Goal: Transaction & Acquisition: Purchase product/service

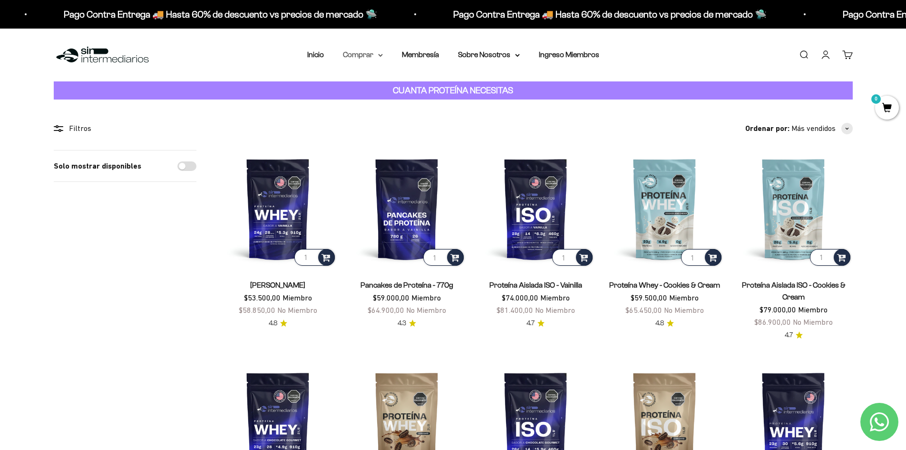
click at [381, 55] on icon at bounding box center [380, 55] width 5 height 3
click at [427, 102] on icon at bounding box center [425, 102] width 3 height 5
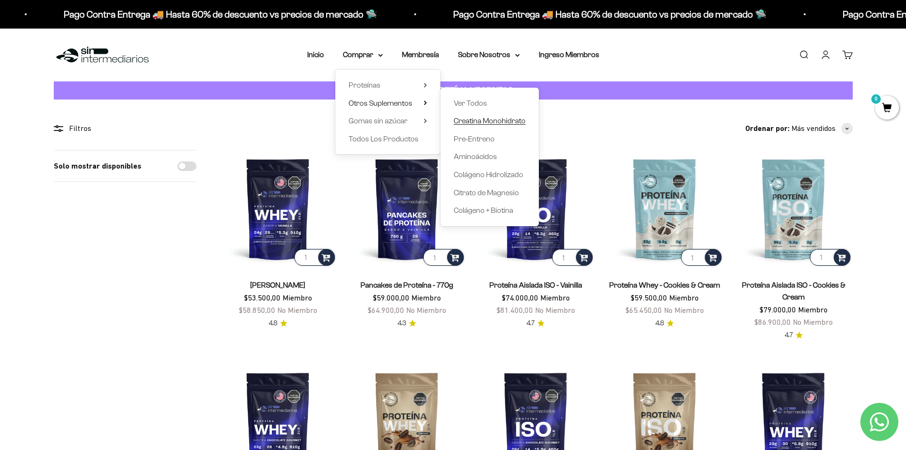
click at [495, 120] on span "Creatina Monohidrato" at bounding box center [490, 121] width 72 height 8
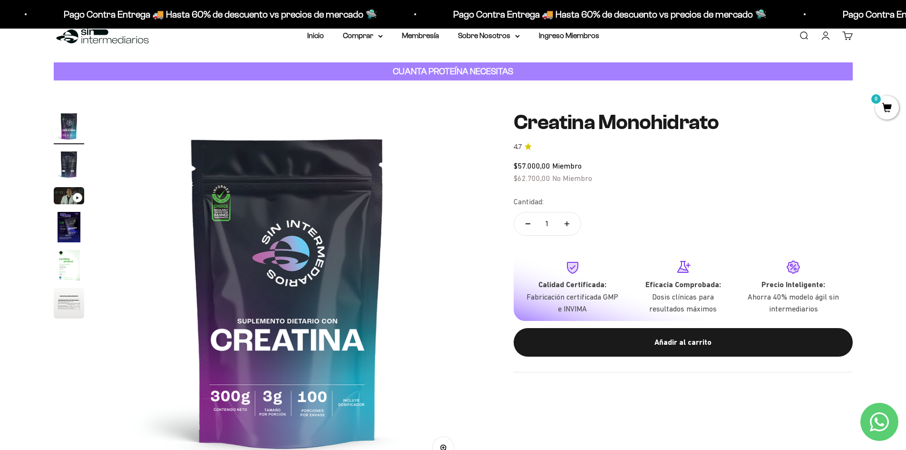
scroll to position [48, 0]
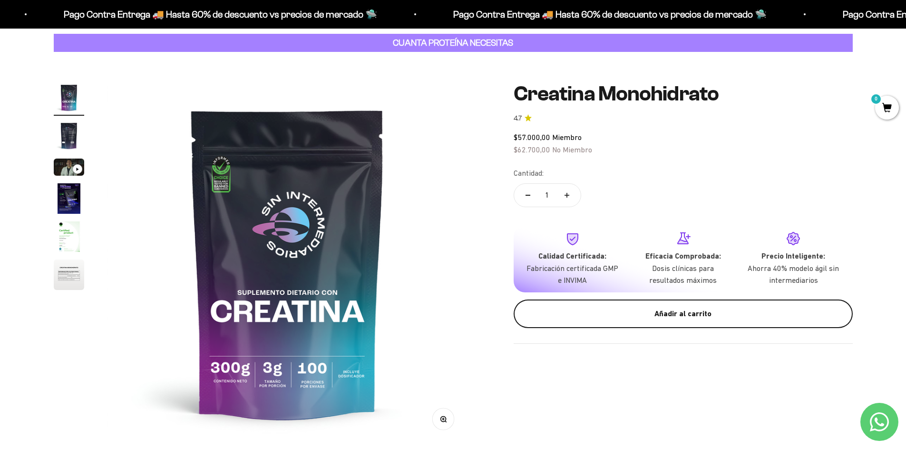
click at [593, 313] on div "Añadir al carrito" at bounding box center [683, 313] width 301 height 12
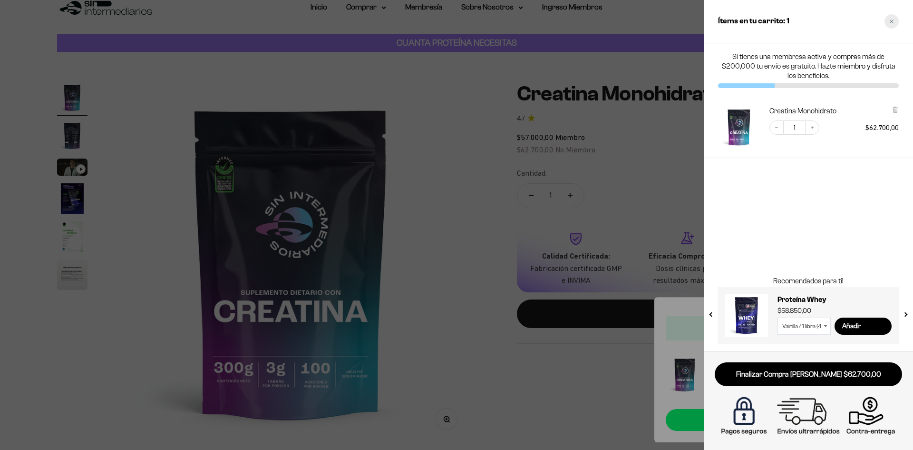
click at [892, 19] on icon "Close cart" at bounding box center [892, 21] width 5 height 5
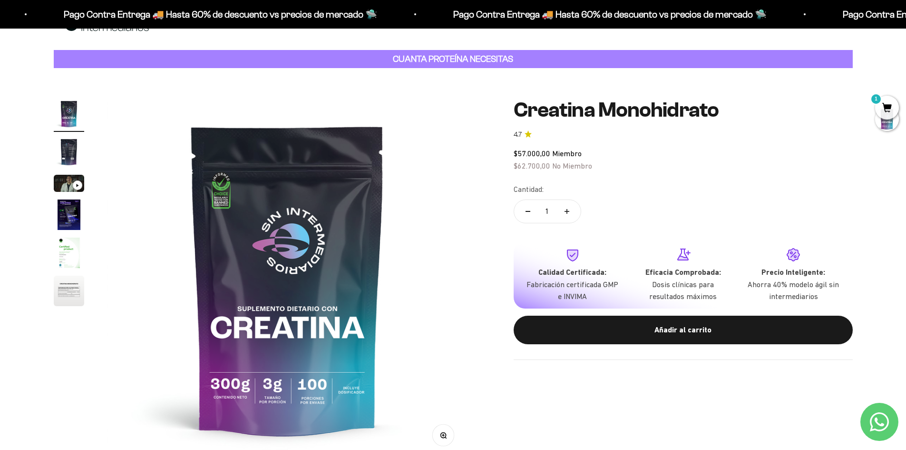
scroll to position [0, 0]
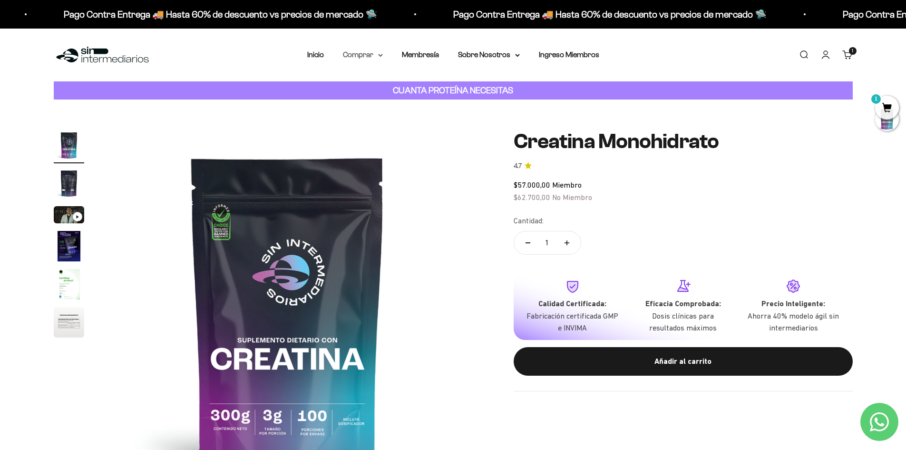
click at [382, 54] on icon at bounding box center [380, 55] width 5 height 3
click at [378, 88] on span "Proteínas" at bounding box center [365, 85] width 32 height 8
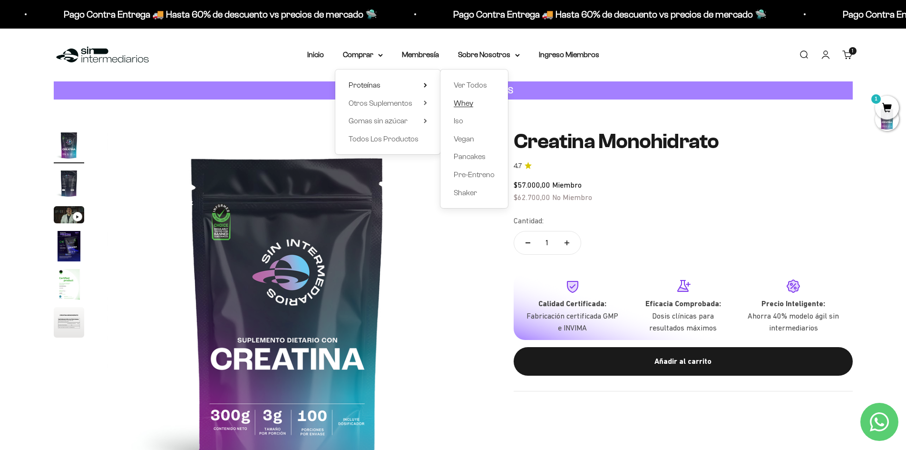
click at [459, 101] on span "Whey" at bounding box center [464, 103] width 20 height 8
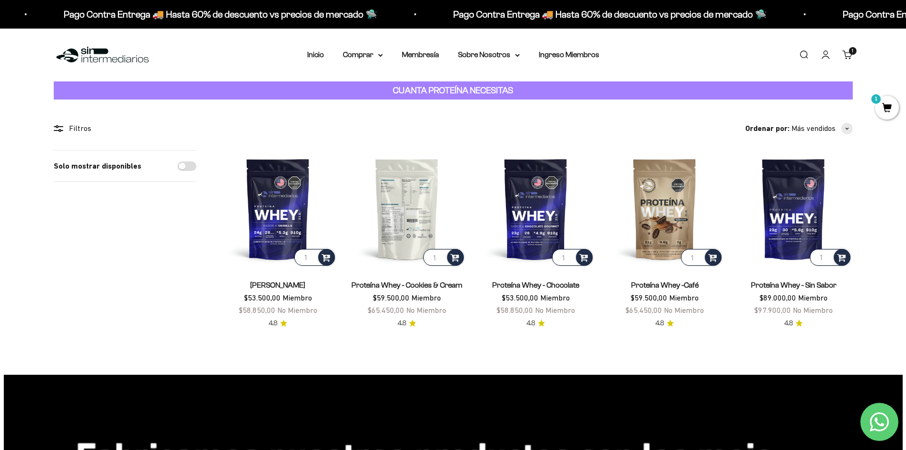
click at [404, 203] on img at bounding box center [407, 209] width 118 height 118
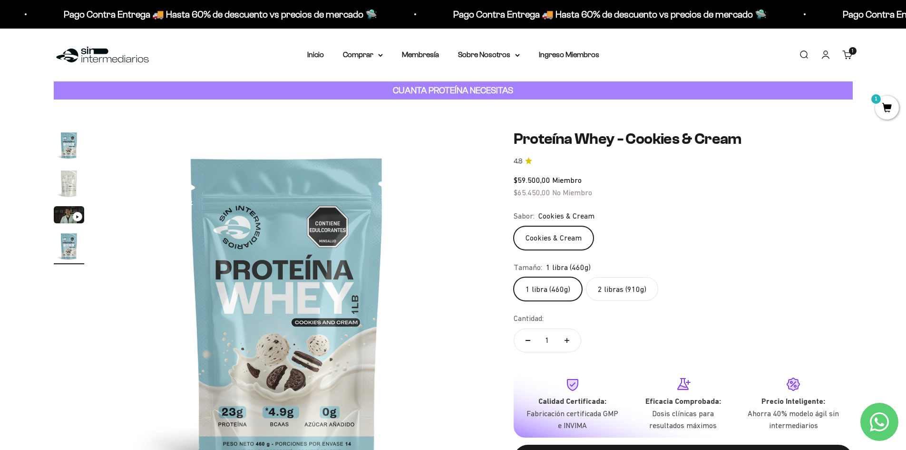
scroll to position [0, 1118]
click at [639, 286] on label "2 libras (910g)" at bounding box center [622, 289] width 72 height 24
click at [514, 277] on input "2 libras (910g)" at bounding box center [513, 276] width 0 height 0
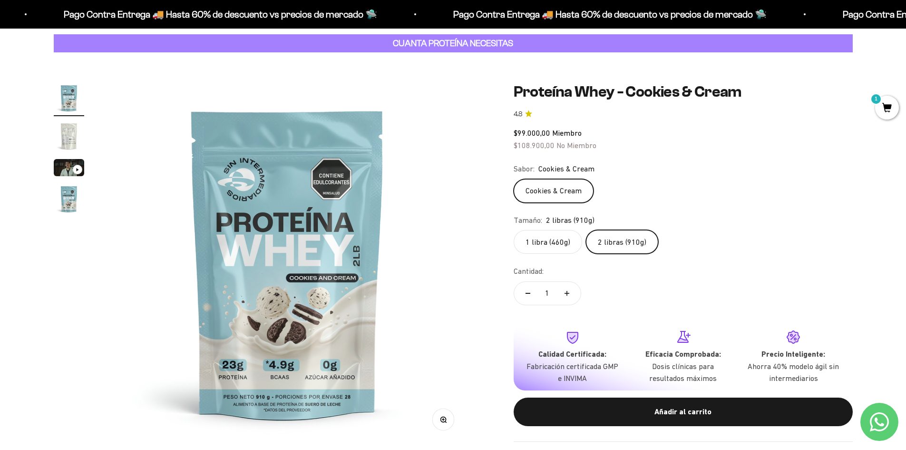
scroll to position [48, 0]
click at [69, 134] on img "Ir al artículo 2" at bounding box center [69, 135] width 30 height 30
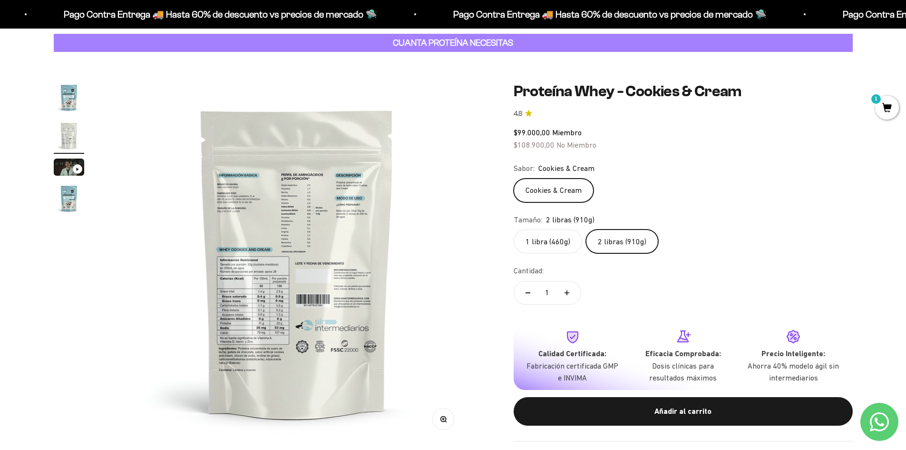
scroll to position [0, 373]
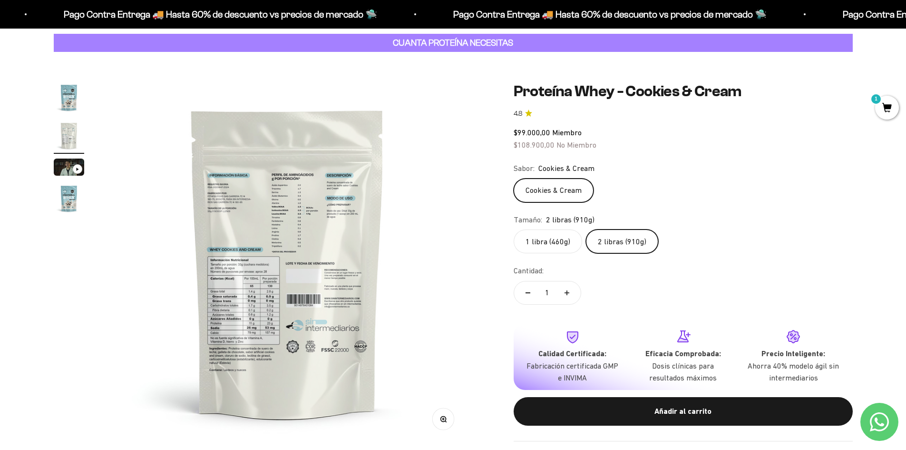
click at [294, 212] on img at bounding box center [287, 262] width 361 height 361
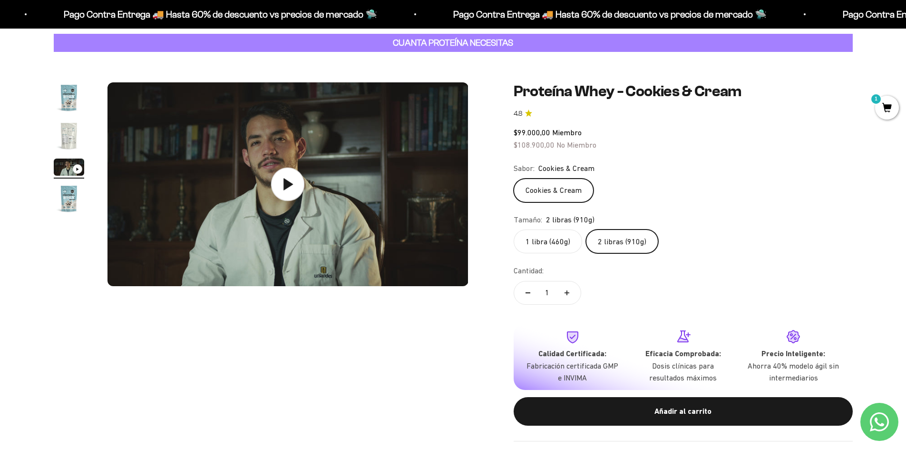
scroll to position [0, 745]
click at [75, 206] on img "Ir al artículo 4" at bounding box center [69, 198] width 30 height 30
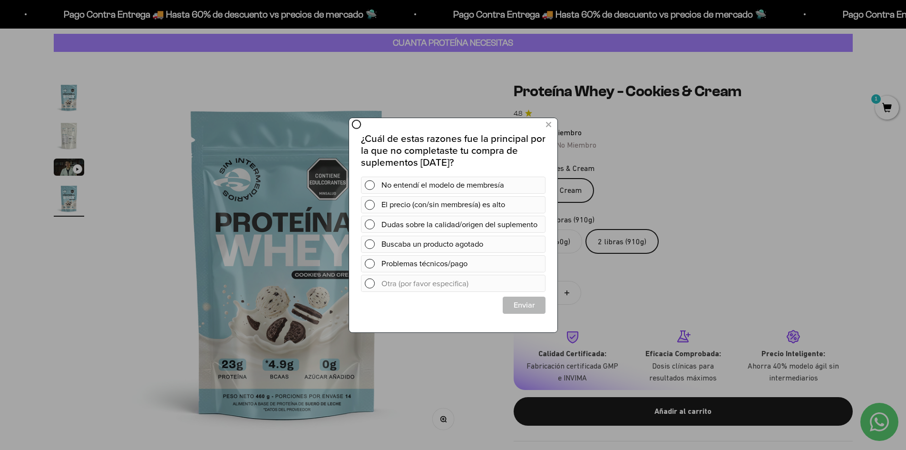
scroll to position [0, 0]
